Goal: Transaction & Acquisition: Purchase product/service

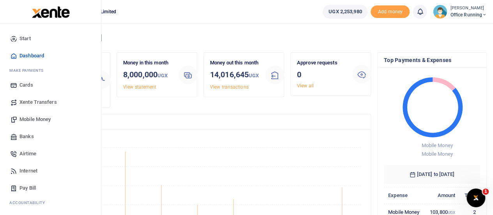
click at [30, 120] on span "Mobile Money" at bounding box center [35, 119] width 31 height 8
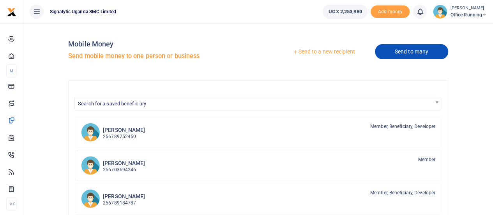
click at [416, 53] on link "Send to many" at bounding box center [411, 51] width 73 height 15
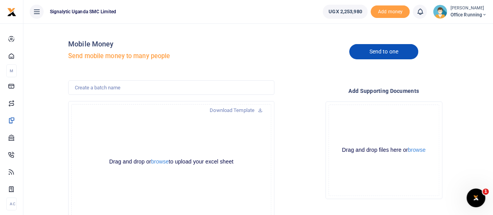
click at [393, 53] on link "Send to one" at bounding box center [384, 51] width 69 height 15
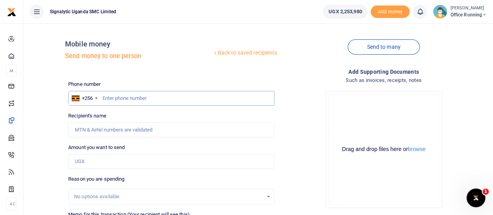
click at [144, 99] on input "text" at bounding box center [171, 98] width 206 height 15
type input "772046049"
type input "[PERSON_NAME]"
type input "772046049"
click at [94, 168] on input "Amount you want to send" at bounding box center [171, 161] width 206 height 15
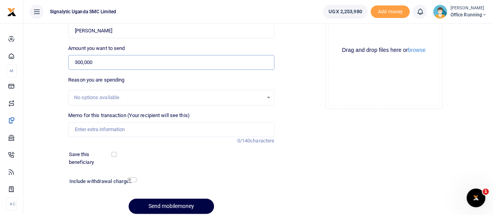
scroll to position [100, 0]
type input "300,000"
click at [116, 128] on input "Memo for this transaction (Your recipient will see this)" at bounding box center [171, 128] width 206 height 15
paste input "PROC00039"
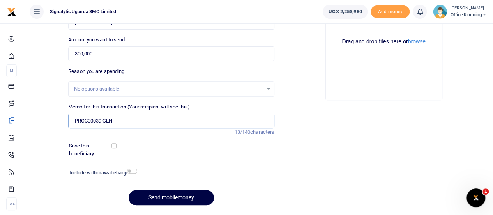
scroll to position [130, 0]
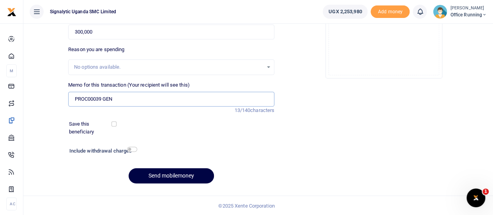
type input "PROC00039 GEN"
click at [170, 176] on button "Send mobilemoney" at bounding box center [171, 175] width 85 height 15
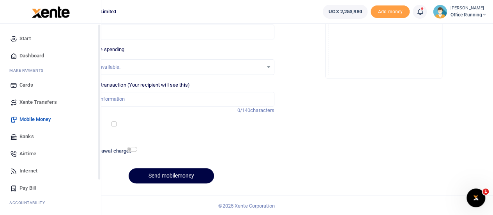
scroll to position [80, 0]
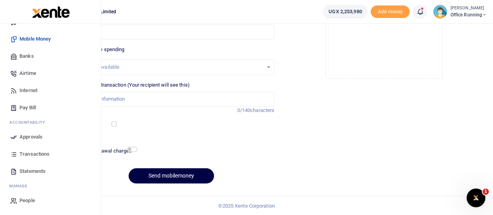
click at [27, 139] on span "Approvals" at bounding box center [31, 137] width 23 height 8
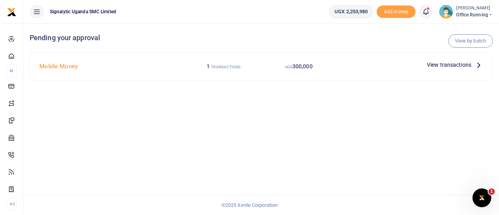
drag, startPoint x: 452, startPoint y: 60, endPoint x: 454, endPoint y: 64, distance: 4.7
click at [454, 64] on div "View transactions" at bounding box center [455, 65] width 62 height 12
click at [454, 64] on span "View transactions" at bounding box center [449, 64] width 44 height 9
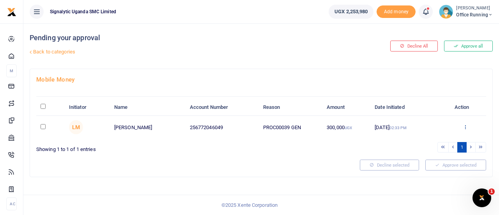
click at [465, 126] on icon at bounding box center [465, 126] width 5 height 5
click at [435, 139] on link "Approve" at bounding box center [437, 139] width 62 height 11
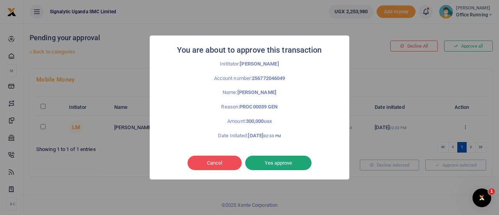
click at [286, 165] on button "Yes approve" at bounding box center [278, 163] width 66 height 15
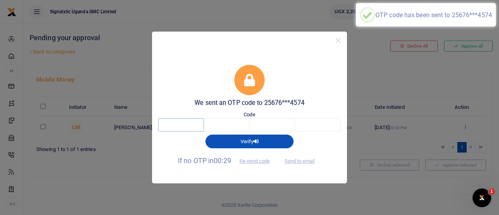
click at [180, 126] on input "text" at bounding box center [181, 124] width 46 height 13
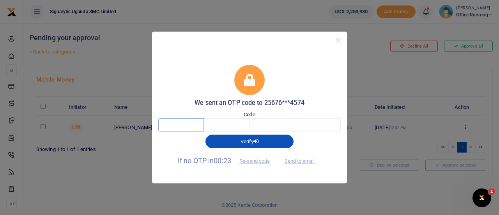
click at [180, 126] on input "text" at bounding box center [181, 124] width 46 height 13
type input "1"
type input "5"
type input "2"
type input "3"
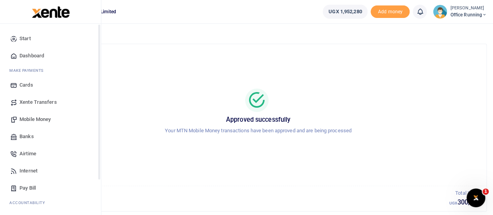
scroll to position [80, 0]
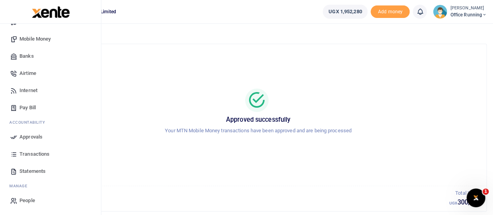
click at [30, 153] on span "Transactions" at bounding box center [35, 154] width 30 height 8
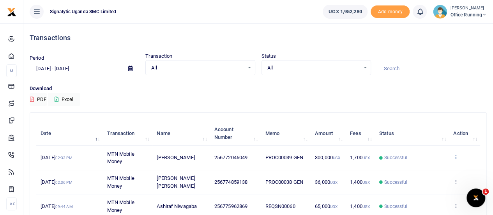
click at [456, 154] on icon at bounding box center [456, 156] width 5 height 5
click at [437, 164] on div "View details Send again" at bounding box center [428, 178] width 62 height 35
click at [455, 154] on icon at bounding box center [456, 156] width 5 height 5
click at [430, 171] on link "View details" at bounding box center [428, 170] width 62 height 11
